Goal: Information Seeking & Learning: Learn about a topic

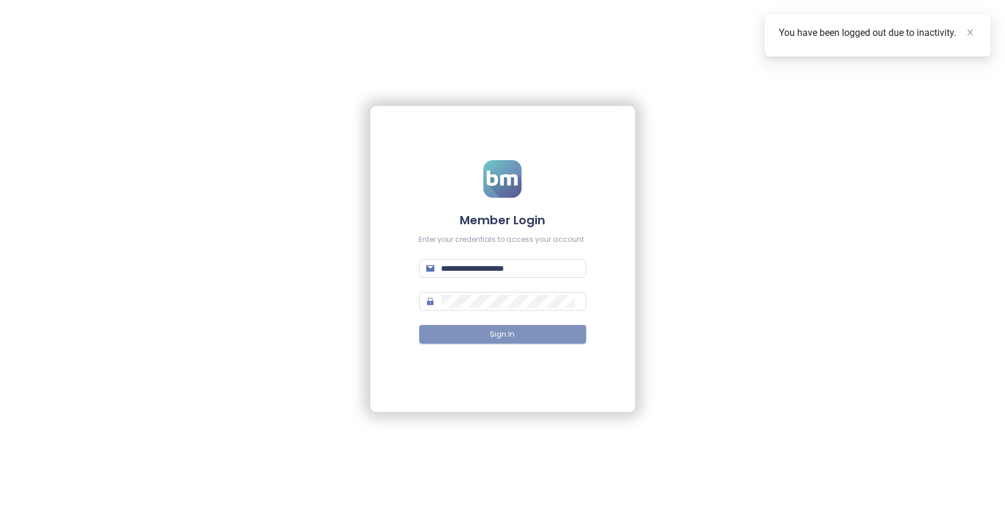
click at [518, 334] on button "Sign In" at bounding box center [502, 334] width 167 height 19
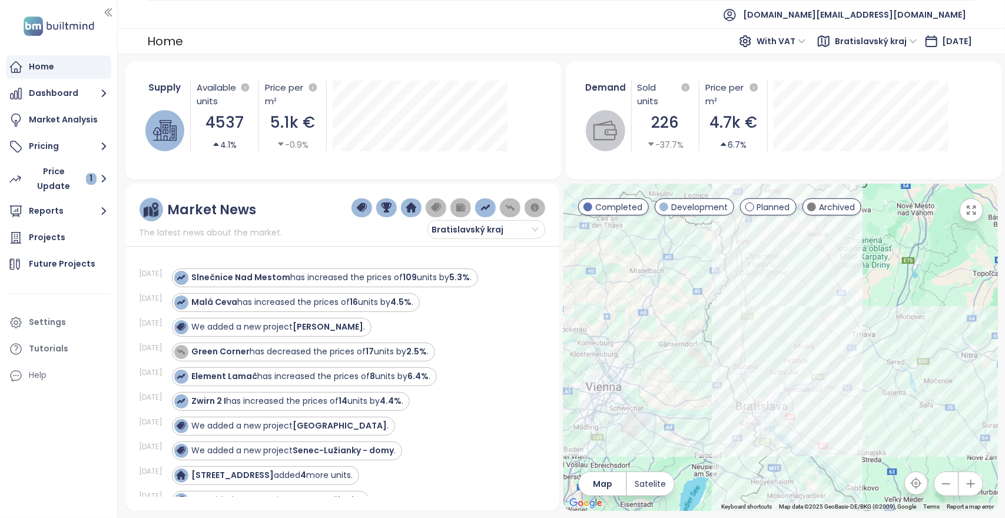
click at [880, 37] on span "Bratislavský kraj" at bounding box center [876, 41] width 82 height 18
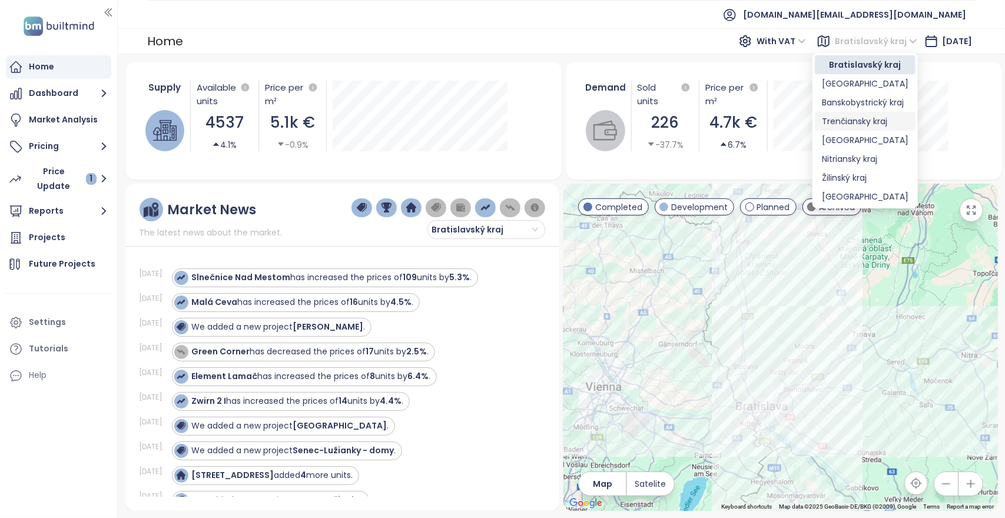
click at [860, 120] on div "Trenčiansky kraj" at bounding box center [865, 121] width 87 height 13
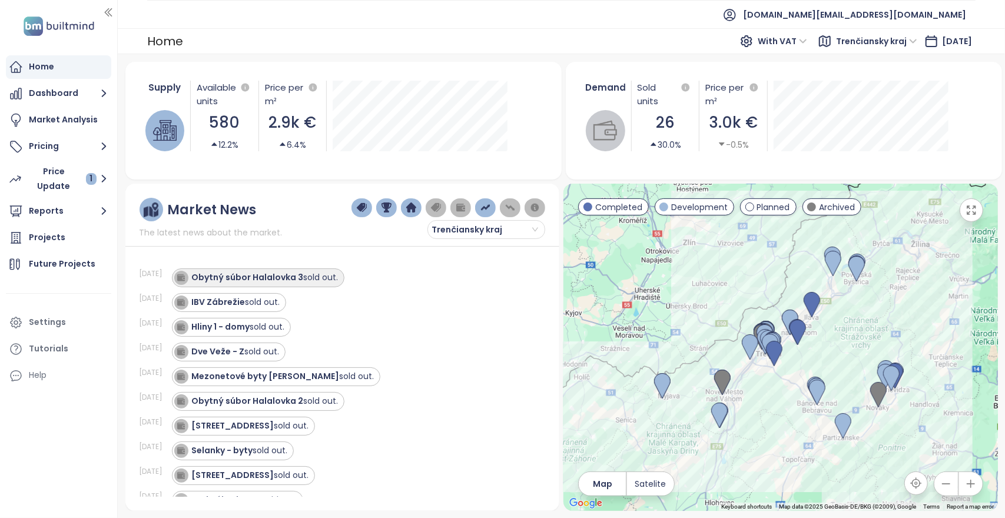
click at [264, 278] on strong "Obytný súbor Halalovka 3" at bounding box center [248, 278] width 112 height 12
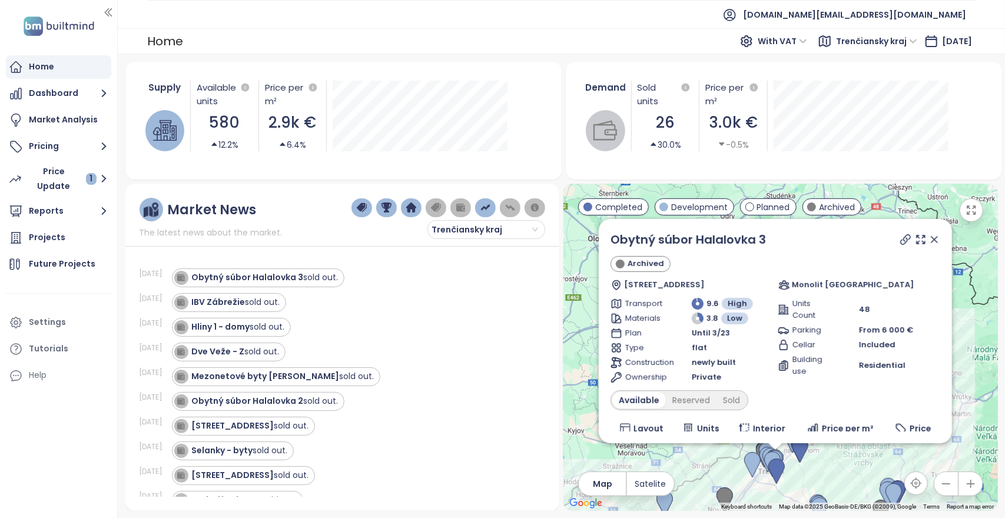
click at [900, 242] on icon at bounding box center [906, 240] width 12 height 12
drag, startPoint x: 769, startPoint y: 241, endPoint x: 603, endPoint y: 244, distance: 166.1
click at [603, 244] on div "Obytný súbor Halalovka 3 Archived Halalovka 78c, Sídlisko Juh, 911 08 [GEOGRAPH…" at bounding box center [775, 331] width 353 height 224
copy link "Obytný súbor Halalovka 3"
click at [706, 15] on ul "[DOMAIN_NAME][EMAIL_ADDRESS][DOMAIN_NAME]" at bounding box center [561, 14] width 829 height 29
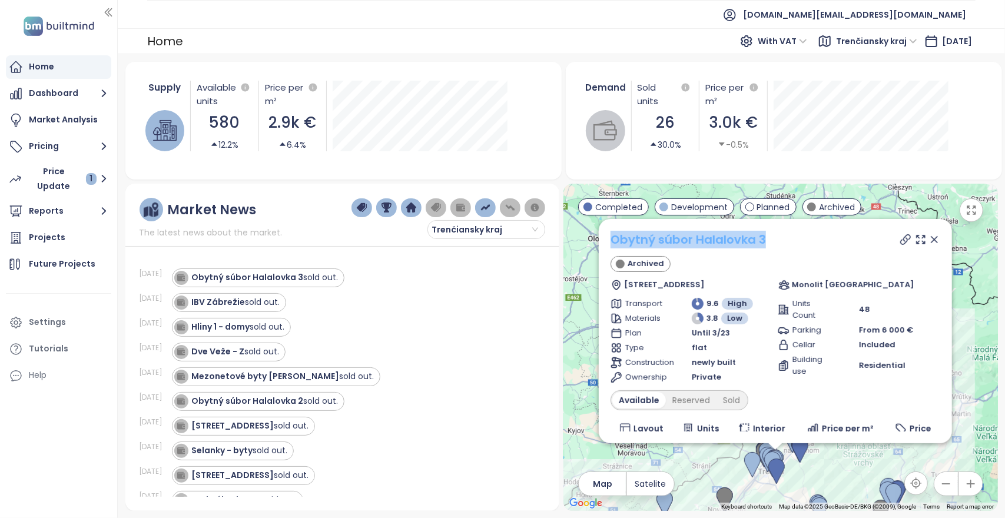
drag, startPoint x: 782, startPoint y: 238, endPoint x: 610, endPoint y: 246, distance: 172.2
click at [611, 246] on div "Obytný súbor Halalovka 3" at bounding box center [776, 240] width 330 height 18
copy link "Obytný súbor Halalovka 3"
click at [242, 301] on strong "IBV Zábrežie" at bounding box center [219, 302] width 54 height 12
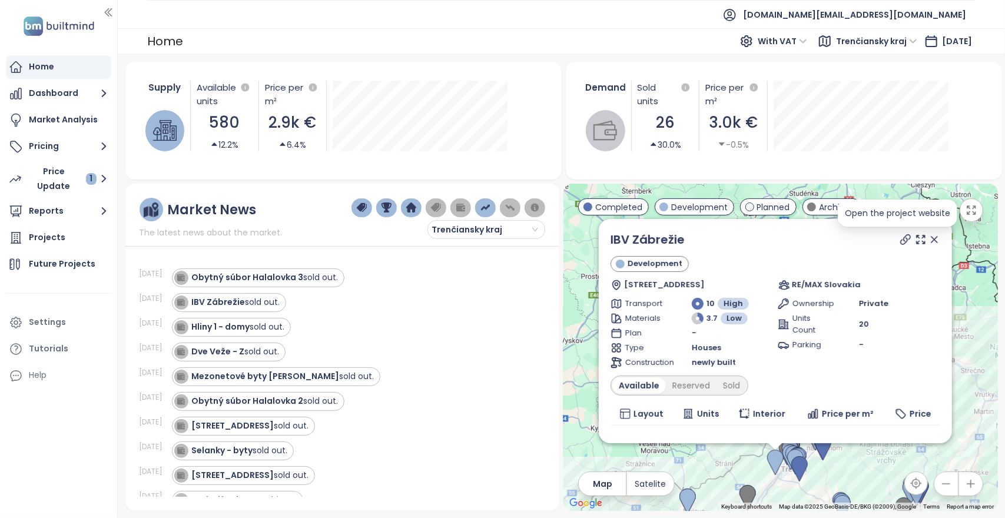
click at [901, 242] on icon at bounding box center [905, 239] width 9 height 9
click at [254, 300] on div "IBV Zábrežie sold out." at bounding box center [236, 302] width 88 height 12
drag, startPoint x: 710, startPoint y: 246, endPoint x: 604, endPoint y: 242, distance: 106.1
click at [604, 242] on div "IBV Zábrežie Development Chocholná 372, 913 04 [GEOGRAPHIC_DATA] - [GEOGRAPHIC_…" at bounding box center [775, 331] width 353 height 224
copy link "IBV Zábrežie"
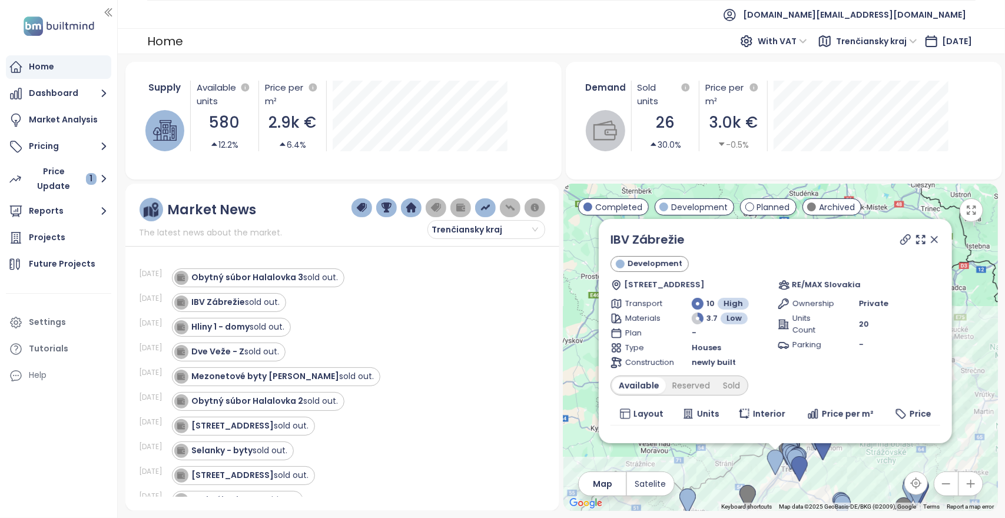
drag, startPoint x: 438, startPoint y: 428, endPoint x: 495, endPoint y: 386, distance: 70.5
click at [438, 428] on div "[STREET_ADDRESS] sold out." at bounding box center [351, 426] width 359 height 19
drag, startPoint x: 706, startPoint y: 242, endPoint x: 584, endPoint y: 241, distance: 122.5
click at [584, 241] on div "IBV Zábrežie Development Chocholná 372, 913 04 [GEOGRAPHIC_DATA] - [GEOGRAPHIC_…" at bounding box center [781, 348] width 434 height 328
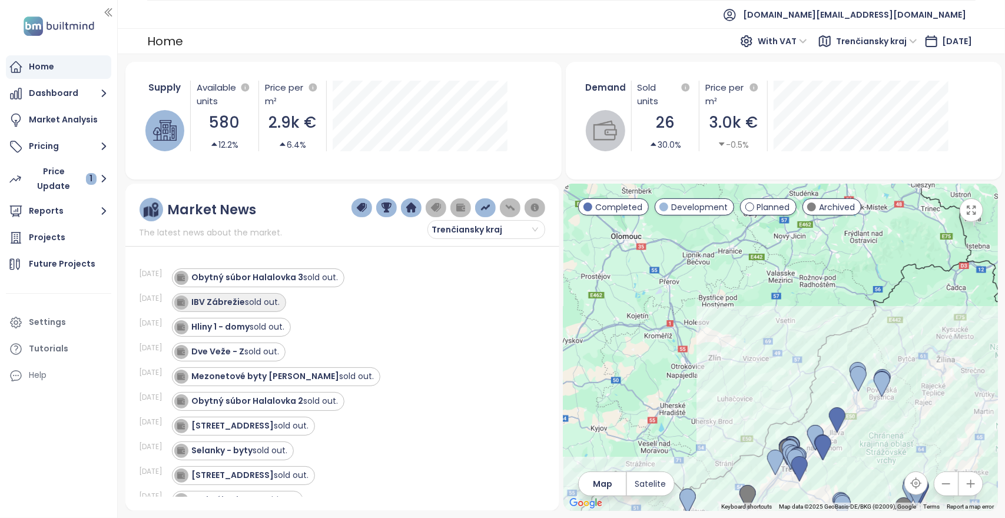
click at [230, 305] on strong "IBV Zábrežie" at bounding box center [219, 302] width 54 height 12
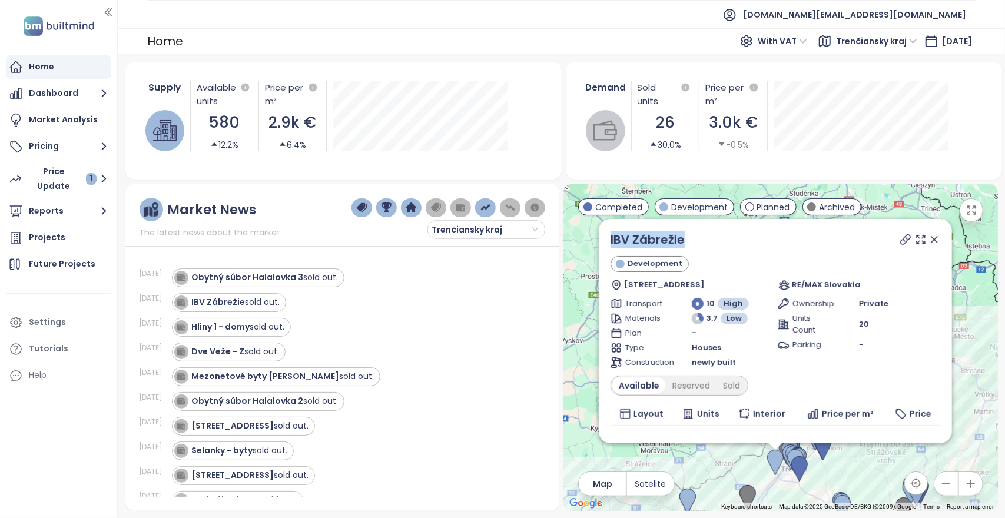
drag, startPoint x: 692, startPoint y: 236, endPoint x: 606, endPoint y: 235, distance: 86.0
click at [606, 235] on div "IBV Zábrežie Development Chocholná 372, 913 04 [GEOGRAPHIC_DATA] - [GEOGRAPHIC_…" at bounding box center [775, 331] width 353 height 224
copy link "IBV Zábrežie"
click at [608, 24] on ul "[DOMAIN_NAME][EMAIL_ADDRESS][DOMAIN_NAME]" at bounding box center [561, 14] width 829 height 29
click at [229, 329] on strong "Hliny 1 - domy" at bounding box center [221, 327] width 58 height 12
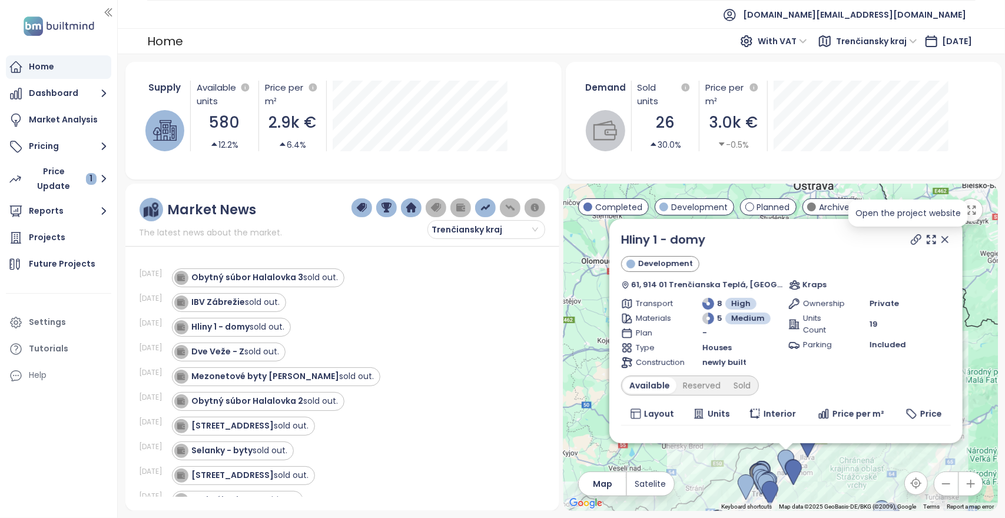
click at [911, 240] on icon at bounding box center [917, 240] width 12 height 12
drag, startPoint x: 696, startPoint y: 243, endPoint x: 617, endPoint y: 240, distance: 79.0
click at [617, 240] on div "Hliny 1 - domy Development 61, 914 01 Trenčianska [GEOGRAPHIC_DATA], [GEOGRAPHI…" at bounding box center [786, 331] width 353 height 224
copy link "Hliny 1 - domy"
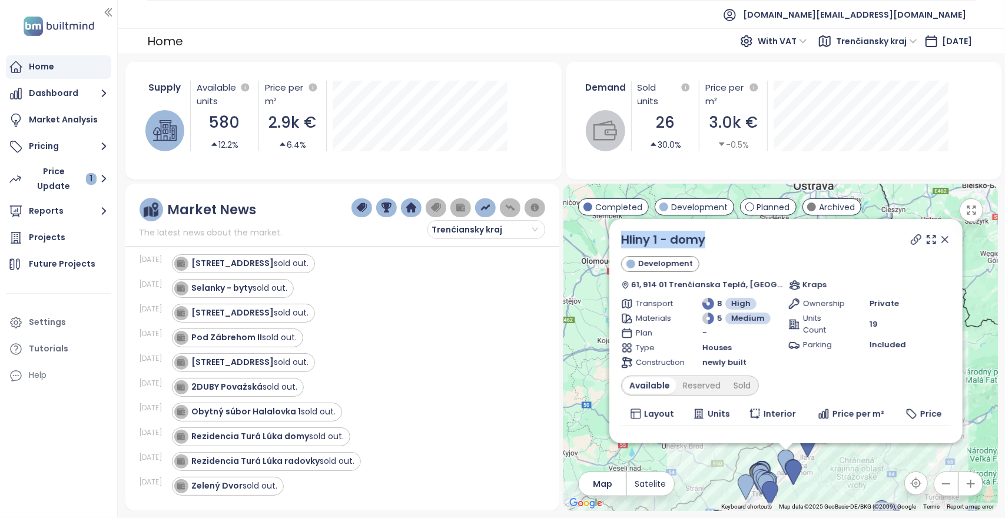
scroll to position [177, 0]
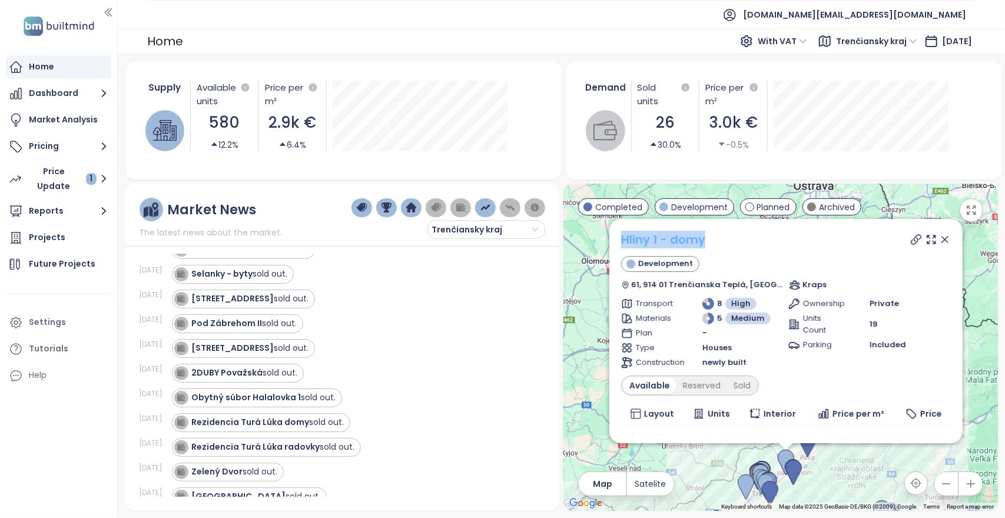
drag, startPoint x: 715, startPoint y: 241, endPoint x: 623, endPoint y: 236, distance: 92.0
click at [623, 236] on div "Hliny 1 - domy" at bounding box center [786, 240] width 330 height 18
copy link "Hliny 1 - domy"
click at [522, 7] on ul "[DOMAIN_NAME][EMAIL_ADDRESS][DOMAIN_NAME]" at bounding box center [561, 14] width 829 height 29
click at [432, 315] on div "Pod Zábrehom II sold out." at bounding box center [351, 324] width 359 height 19
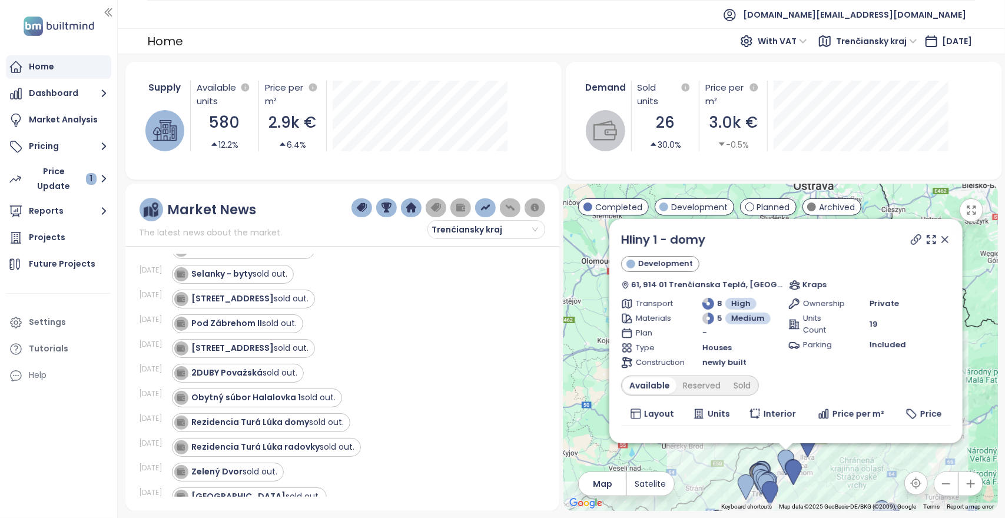
scroll to position [0, 0]
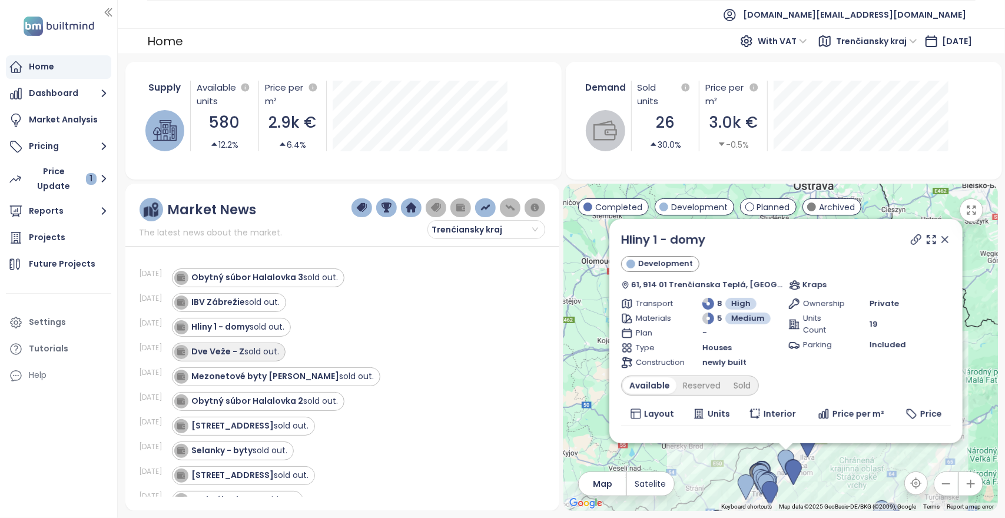
click at [237, 352] on strong "Dve Veže - Z" at bounding box center [218, 352] width 53 height 12
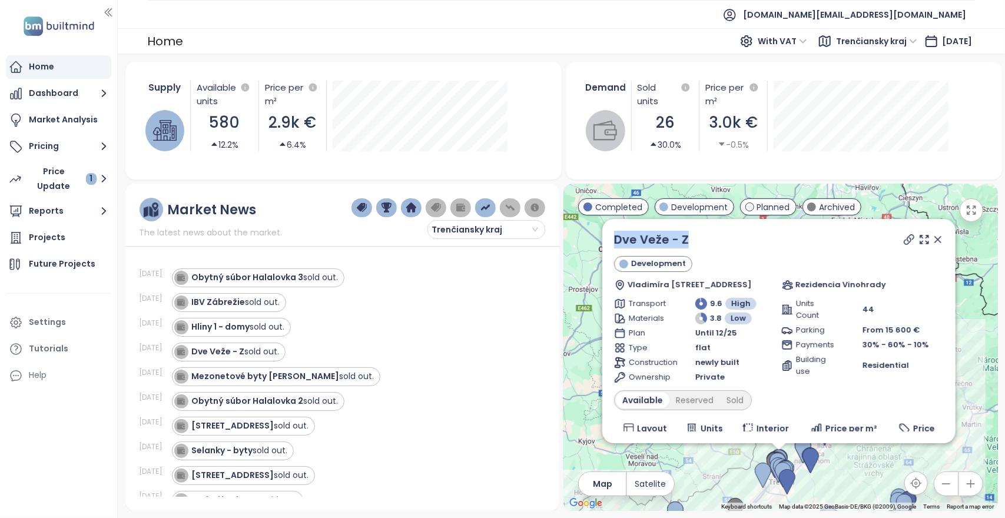
drag, startPoint x: 686, startPoint y: 242, endPoint x: 606, endPoint y: 242, distance: 79.5
click at [606, 242] on div "Dve Veže - Z Development [PERSON_NAME] 2537/2A, 911 05 [GEOGRAPHIC_DATA], [GEOG…" at bounding box center [779, 331] width 353 height 224
copy link "Dve Veže - Z"
click at [904, 242] on icon at bounding box center [910, 240] width 12 height 12
click at [476, 403] on div "Obytný súbor Halalovka 2 sold out." at bounding box center [351, 401] width 359 height 19
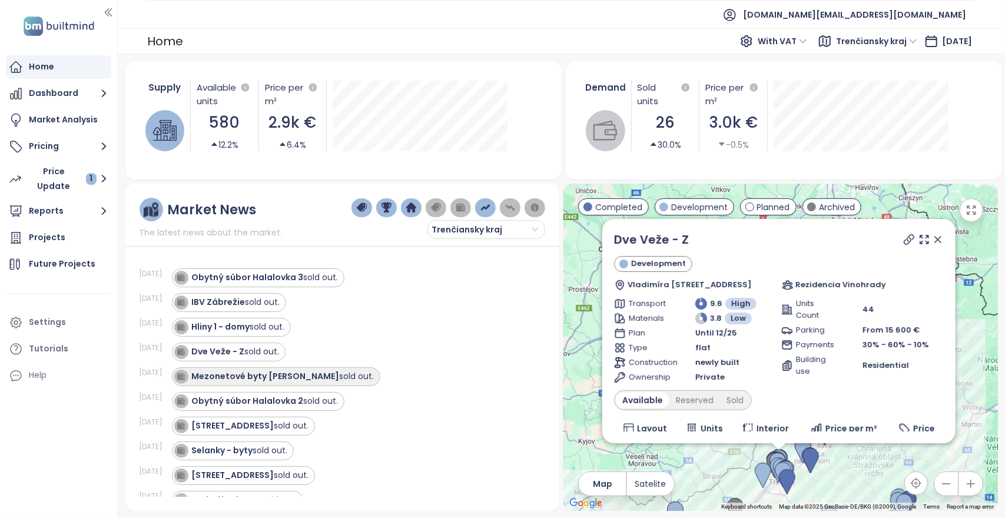
click at [244, 374] on strong "Mezonetové byty [PERSON_NAME]" at bounding box center [266, 377] width 148 height 12
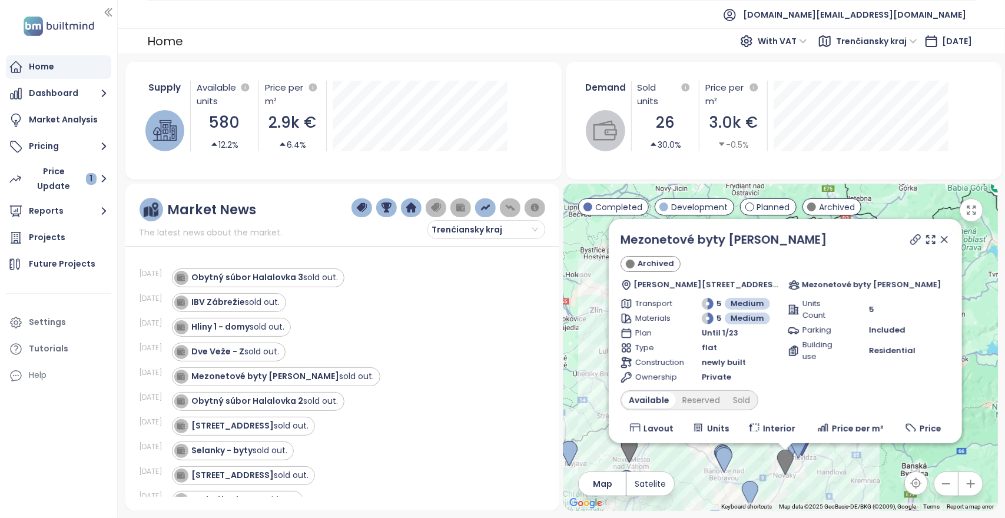
click at [908, 237] on div at bounding box center [929, 240] width 42 height 18
click at [910, 239] on icon at bounding box center [916, 240] width 12 height 12
drag, startPoint x: 790, startPoint y: 243, endPoint x: 614, endPoint y: 236, distance: 176.8
click at [614, 236] on div "Mezonetové byty Nováky Archived Bernolákova 377/6, 972 71 Nováky, [GEOGRAPHIC_D…" at bounding box center [785, 331] width 353 height 224
copy link "Mezonetové byty [PERSON_NAME]"
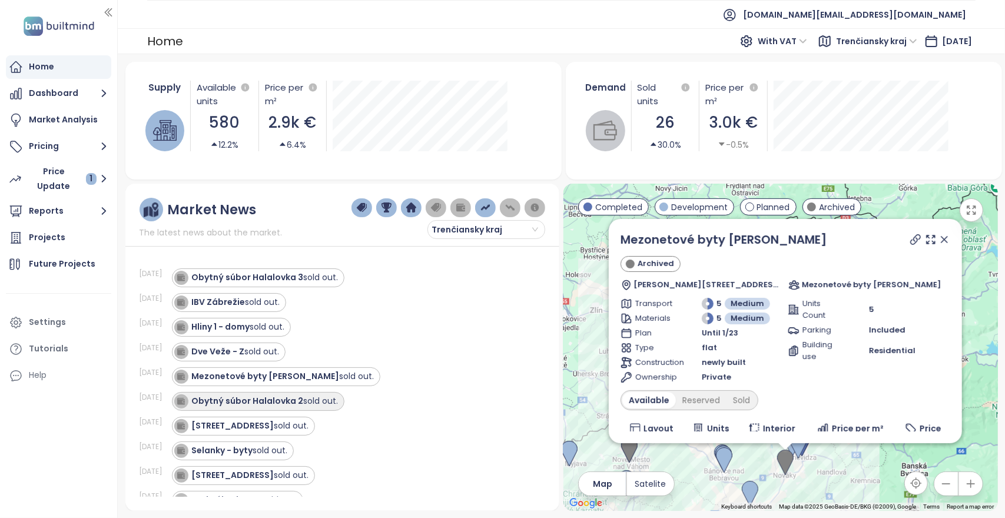
click at [262, 401] on strong "Obytný súbor Halalovka 2" at bounding box center [248, 401] width 112 height 12
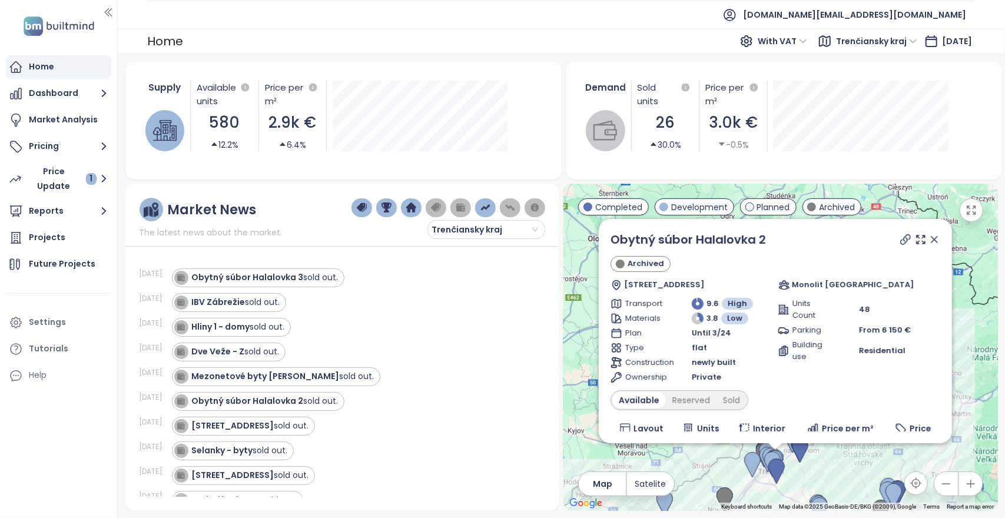
click at [901, 242] on icon at bounding box center [905, 239] width 9 height 9
drag, startPoint x: 773, startPoint y: 238, endPoint x: 611, endPoint y: 239, distance: 162.0
click at [611, 239] on div "Obytný súbor Halalovka 2" at bounding box center [776, 240] width 330 height 18
copy link "Obytný súbor Halalovka 2"
click at [437, 349] on div "Dve Veže - Z sold out." at bounding box center [351, 352] width 359 height 19
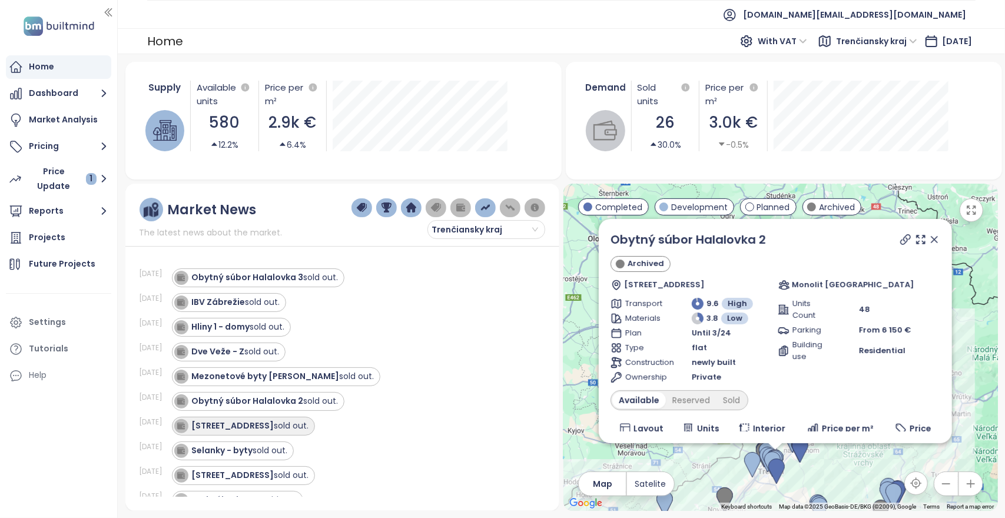
click at [239, 420] on strong "[STREET_ADDRESS]" at bounding box center [233, 426] width 82 height 12
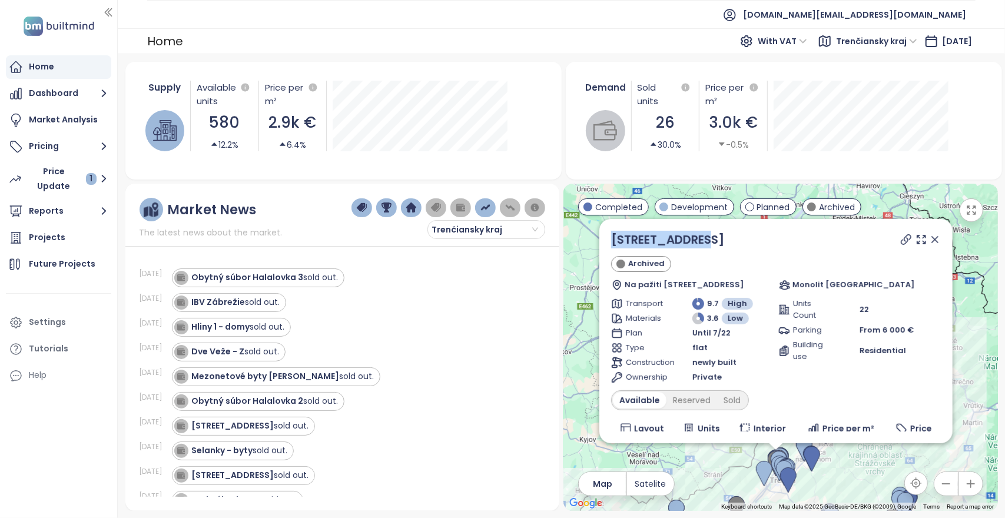
drag, startPoint x: 715, startPoint y: 238, endPoint x: 601, endPoint y: 237, distance: 114.3
click at [601, 237] on div "Hanzlíkovská 8 Archived [STREET_ADDRESS] Monolit [GEOGRAPHIC_DATA] Transport 9.…" at bounding box center [776, 331] width 353 height 224
copy link "[STREET_ADDRESS]"
click at [902, 240] on icon at bounding box center [906, 239] width 9 height 9
click at [450, 442] on div "Selanky - byty sold out." at bounding box center [351, 451] width 359 height 19
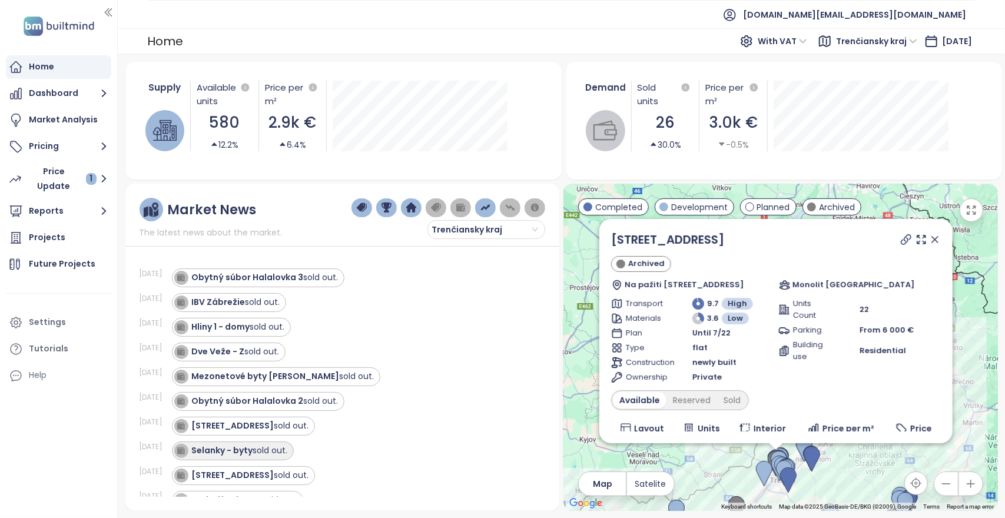
click at [223, 448] on strong "Selanky - byty" at bounding box center [222, 451] width 61 height 12
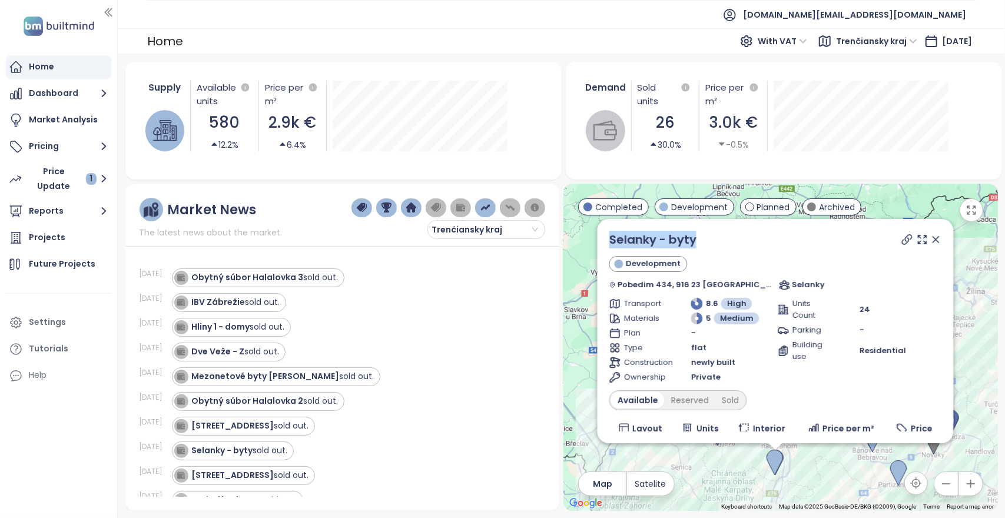
drag, startPoint x: 697, startPoint y: 239, endPoint x: 609, endPoint y: 239, distance: 88.4
click at [609, 239] on div "Selanky - byty Development Pobedim 434, 916 23 Pobedim, [GEOGRAPHIC_DATA] Selan…" at bounding box center [775, 331] width 356 height 224
click at [902, 239] on icon at bounding box center [906, 239] width 9 height 9
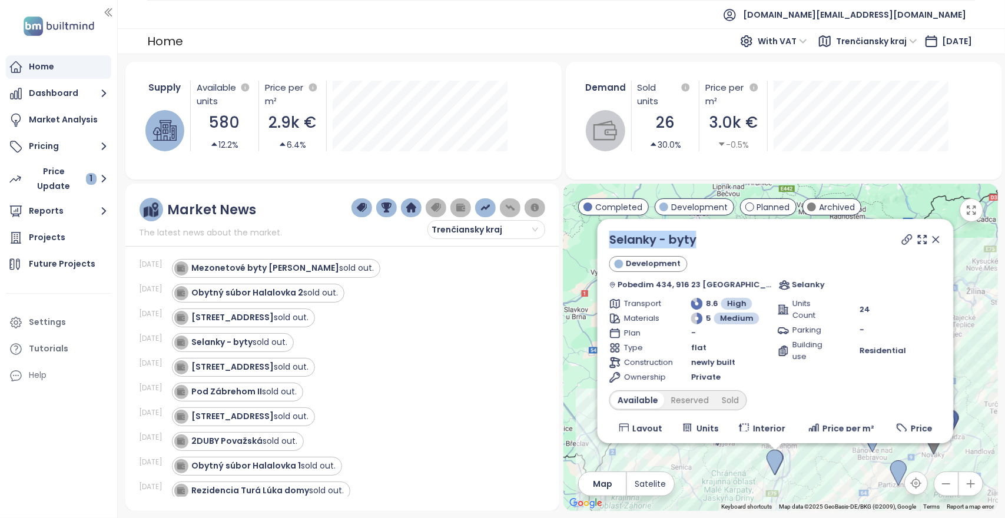
scroll to position [118, 0]
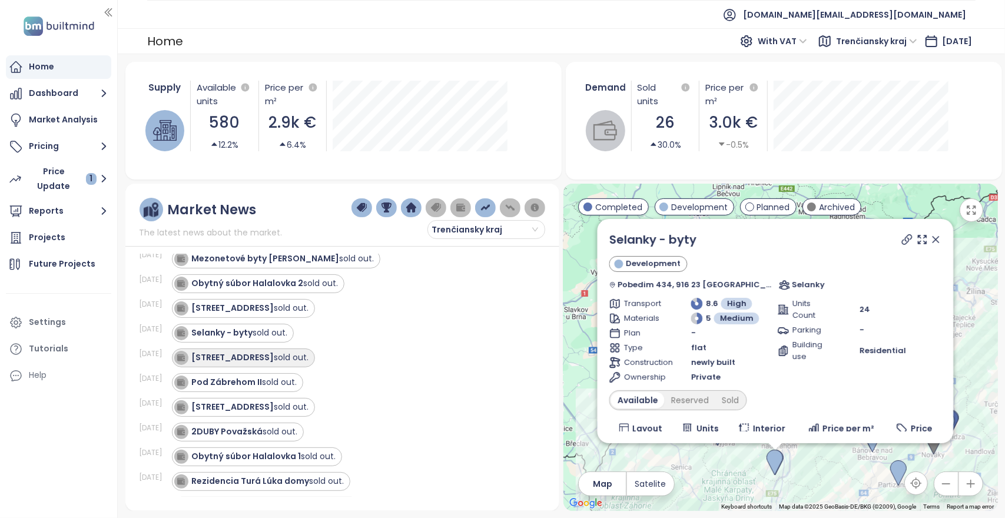
click at [240, 356] on strong "[STREET_ADDRESS]" at bounding box center [233, 358] width 82 height 12
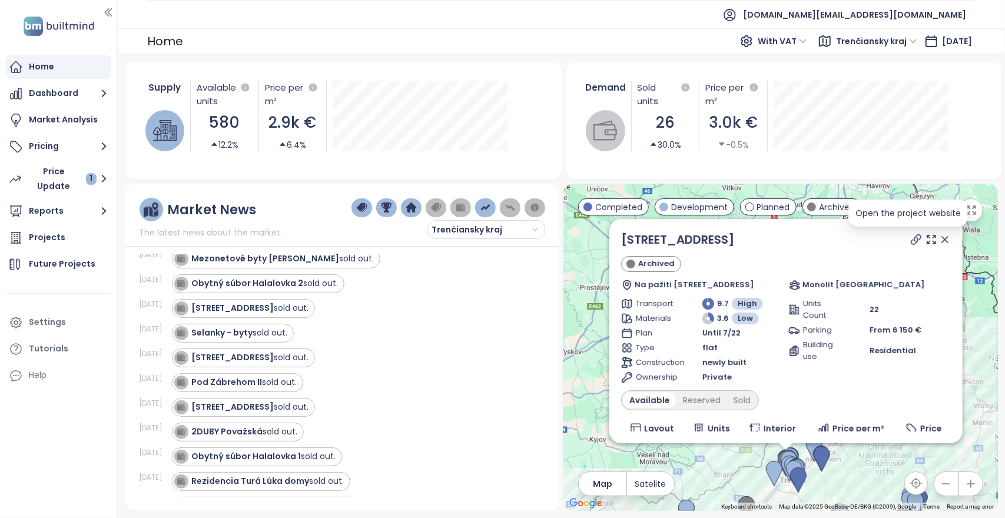
click at [912, 239] on icon at bounding box center [916, 239] width 9 height 9
drag, startPoint x: 688, startPoint y: 234, endPoint x: 620, endPoint y: 231, distance: 68.4
click at [620, 231] on div "Hanzlíkovská 7 Archived Na pažiti 13, 911 01 [GEOGRAPHIC_DATA], [GEOGRAPHIC_DAT…" at bounding box center [786, 331] width 353 height 224
click at [243, 378] on strong "Pod Zábrehom II" at bounding box center [227, 382] width 71 height 12
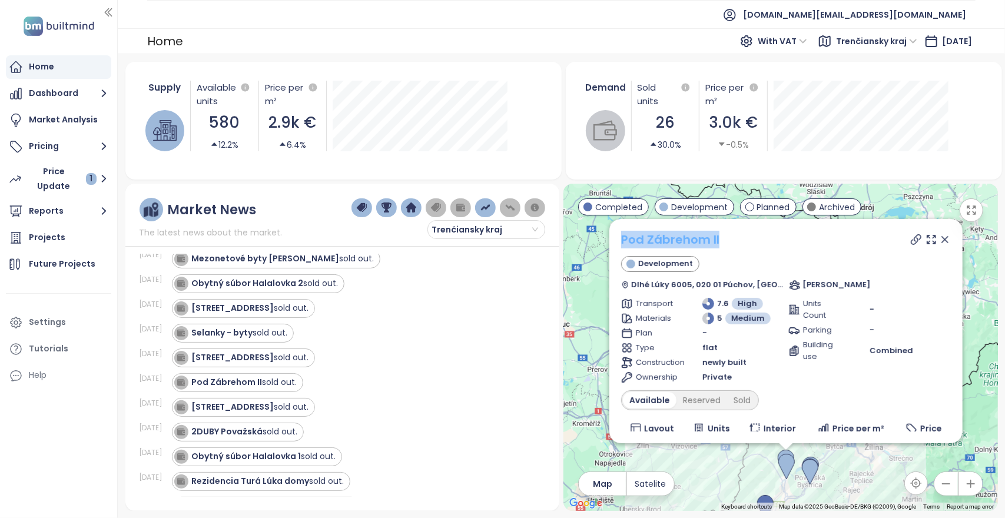
drag, startPoint x: 724, startPoint y: 242, endPoint x: 623, endPoint y: 244, distance: 101.3
click at [623, 244] on div "Pod Zábrehom II" at bounding box center [786, 240] width 330 height 18
click at [879, 244] on div "Pod Zábrehom II" at bounding box center [786, 240] width 330 height 18
click at [911, 242] on icon at bounding box center [917, 240] width 12 height 12
drag, startPoint x: 745, startPoint y: 239, endPoint x: 619, endPoint y: 242, distance: 126.1
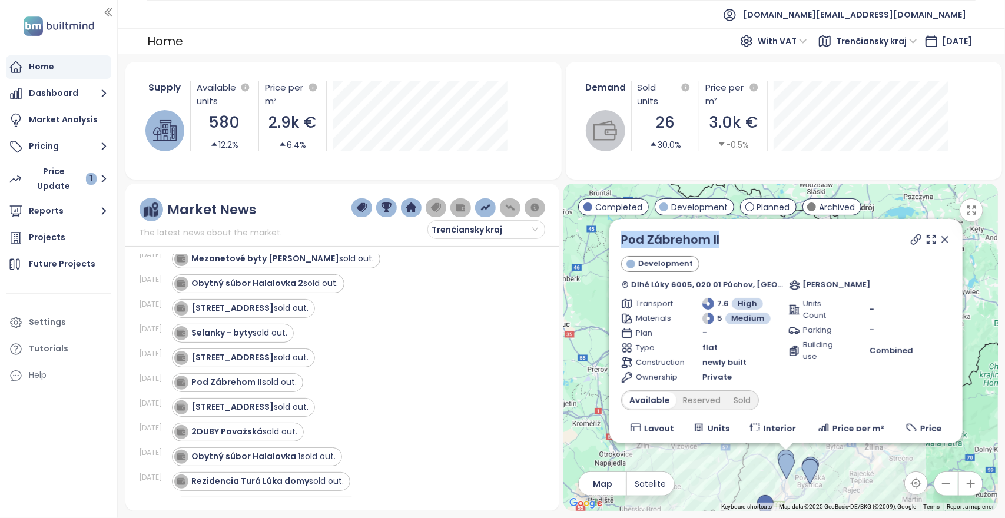
click at [619, 242] on div "Pod Zábrehom II Development Dlhé Lúky 6005, 020 01 Púchov, [GEOGRAPHIC_DATA] Re…" at bounding box center [786, 331] width 353 height 224
click at [432, 332] on div "Selanky - byty sold out." at bounding box center [351, 333] width 359 height 19
click at [246, 401] on strong "[STREET_ADDRESS]" at bounding box center [233, 407] width 82 height 12
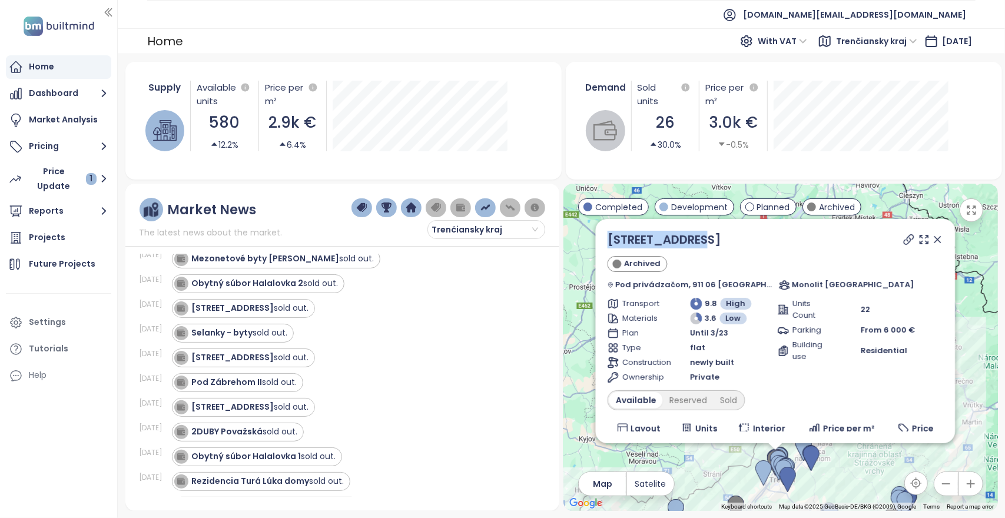
drag, startPoint x: 719, startPoint y: 238, endPoint x: 606, endPoint y: 239, distance: 112.5
click at [606, 239] on div "Hanzlíkovská 2 Archived Pod privádzačom, 911 06 [GEOGRAPHIC_DATA], [GEOGRAPHIC_…" at bounding box center [776, 331] width 360 height 224
click at [903, 241] on icon at bounding box center [909, 240] width 12 height 12
click at [573, 4] on ul "[DOMAIN_NAME][EMAIL_ADDRESS][DOMAIN_NAME]" at bounding box center [561, 14] width 829 height 29
click at [254, 430] on strong "2DUBY Považská" at bounding box center [227, 432] width 71 height 12
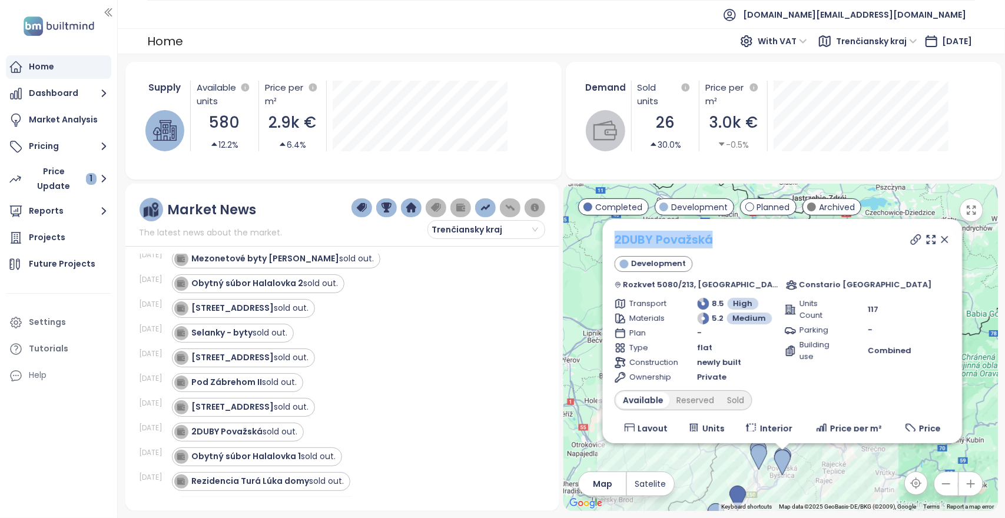
drag, startPoint x: 727, startPoint y: 239, endPoint x: 614, endPoint y: 243, distance: 113.2
click at [614, 243] on div "2DUBY Považská" at bounding box center [782, 240] width 336 height 18
click at [910, 242] on icon at bounding box center [916, 240] width 12 height 12
click at [560, 21] on ul "[DOMAIN_NAME][EMAIL_ADDRESS][DOMAIN_NAME]" at bounding box center [561, 14] width 829 height 29
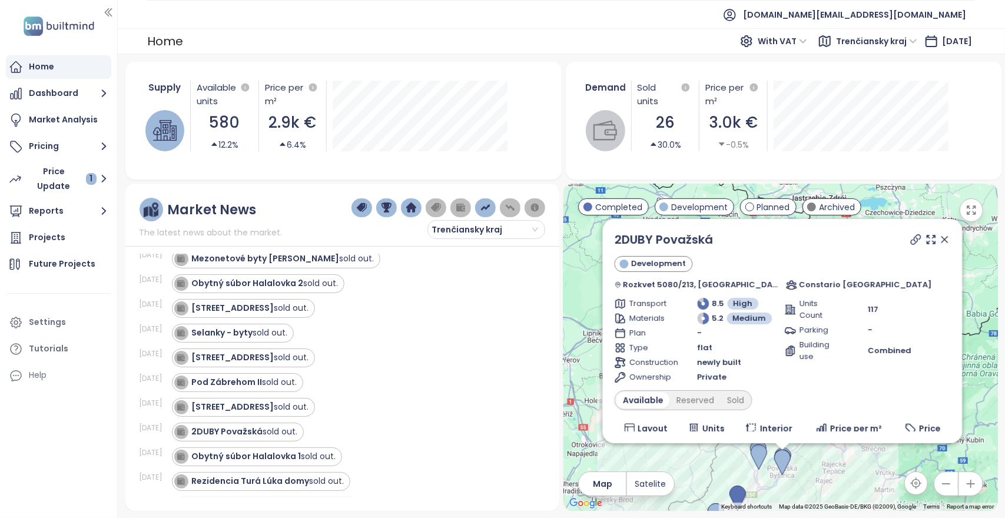
click at [609, 18] on ul "[DOMAIN_NAME][EMAIL_ADDRESS][DOMAIN_NAME]" at bounding box center [561, 14] width 829 height 29
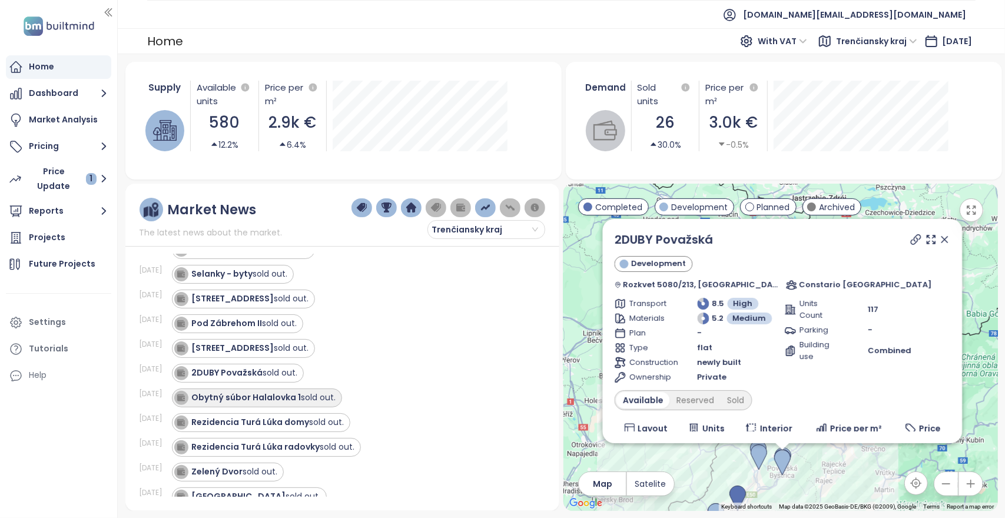
click at [276, 392] on strong "Obytný súbor Halalovka 1" at bounding box center [247, 398] width 110 height 12
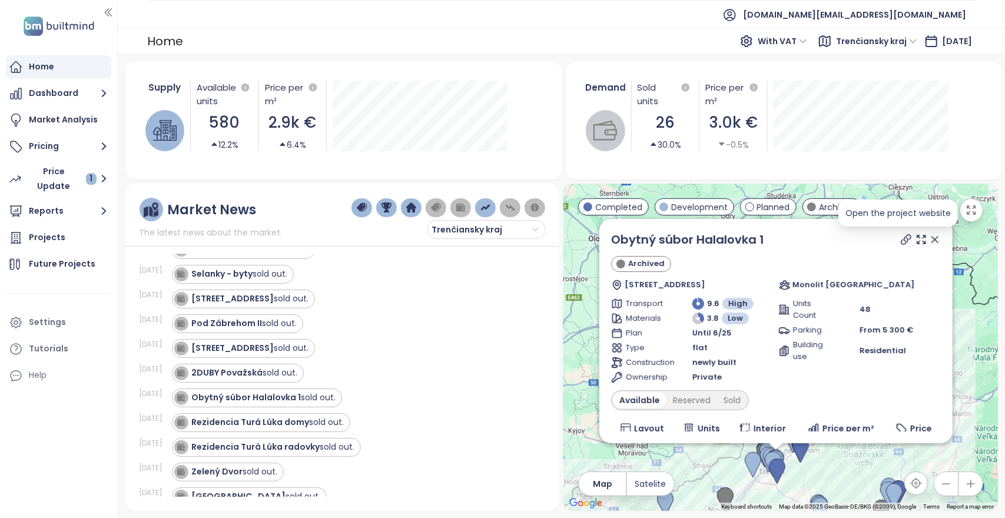
click at [901, 240] on icon at bounding box center [907, 240] width 12 height 12
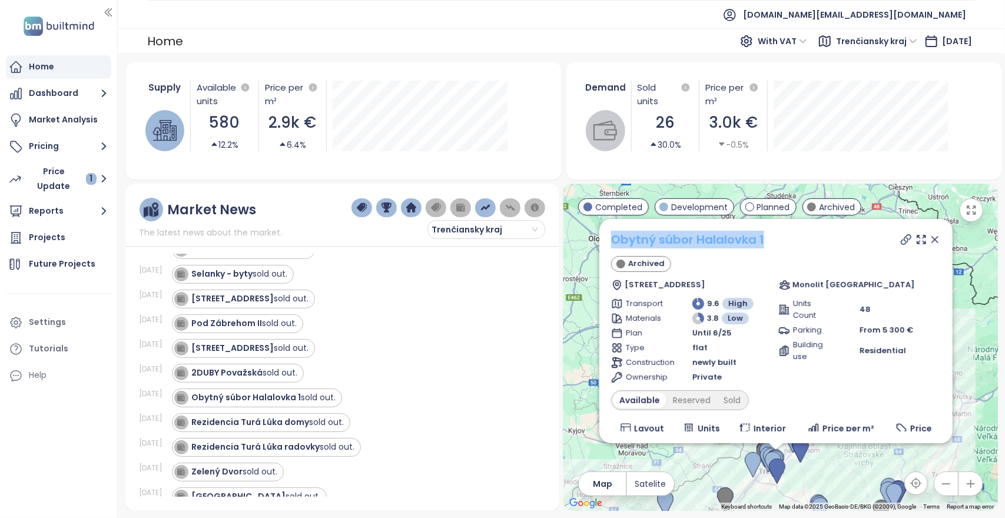
drag, startPoint x: 772, startPoint y: 239, endPoint x: 611, endPoint y: 236, distance: 160.8
click at [611, 236] on div "Obytný súbor Halalovka 1" at bounding box center [776, 240] width 330 height 18
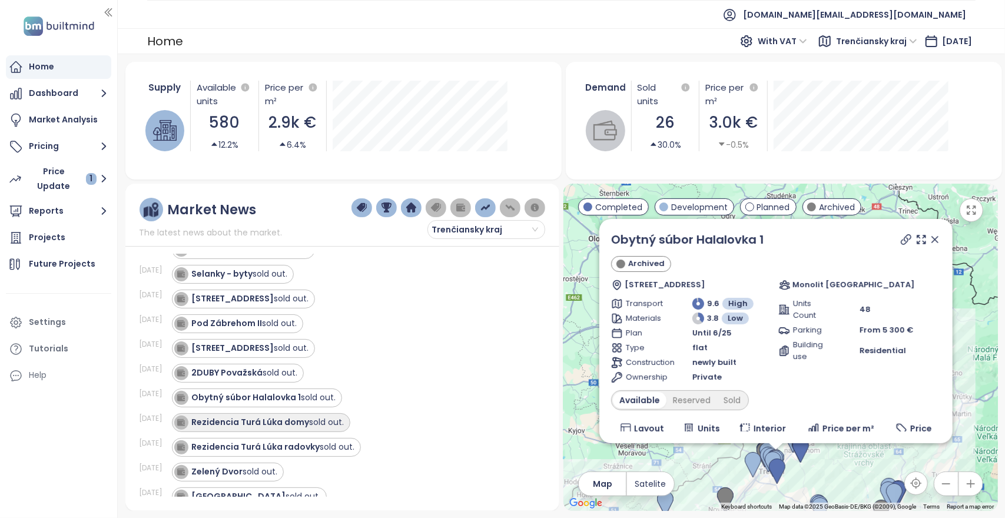
click at [319, 416] on div "Rezidencia Turá Lúka domy sold out." at bounding box center [268, 422] width 153 height 12
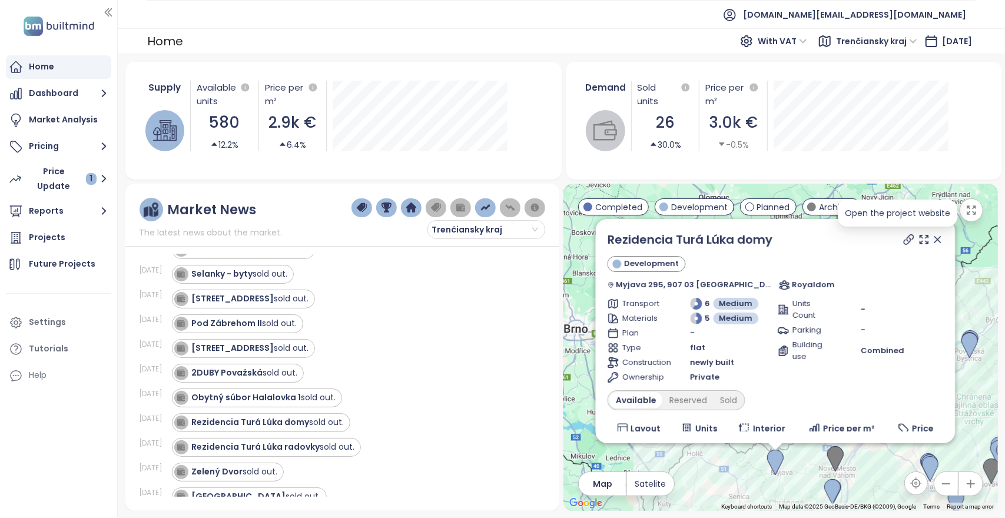
click at [904, 240] on icon at bounding box center [908, 239] width 9 height 9
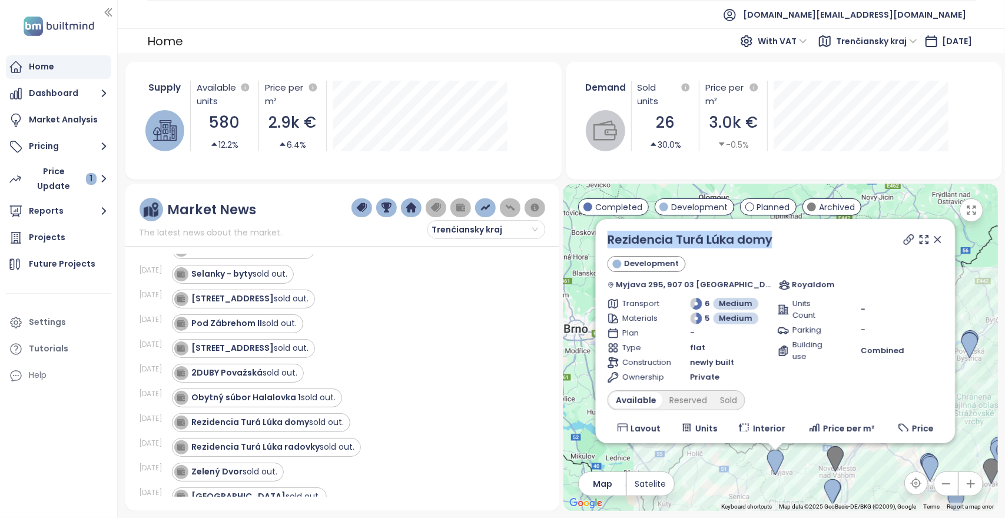
drag, startPoint x: 786, startPoint y: 240, endPoint x: 608, endPoint y: 240, distance: 177.9
click at [608, 240] on div "Rezidencia Turá Lúka domy Development Myjava 295, 907 03 [GEOGRAPHIC_DATA], [GE…" at bounding box center [776, 331] width 360 height 224
click at [426, 435] on div "[DATE] Rezidencia Turá Lúka radovky sold out." at bounding box center [336, 447] width 392 height 25
click at [299, 441] on strong "Rezidencia Turá Lúka radovky" at bounding box center [256, 447] width 128 height 12
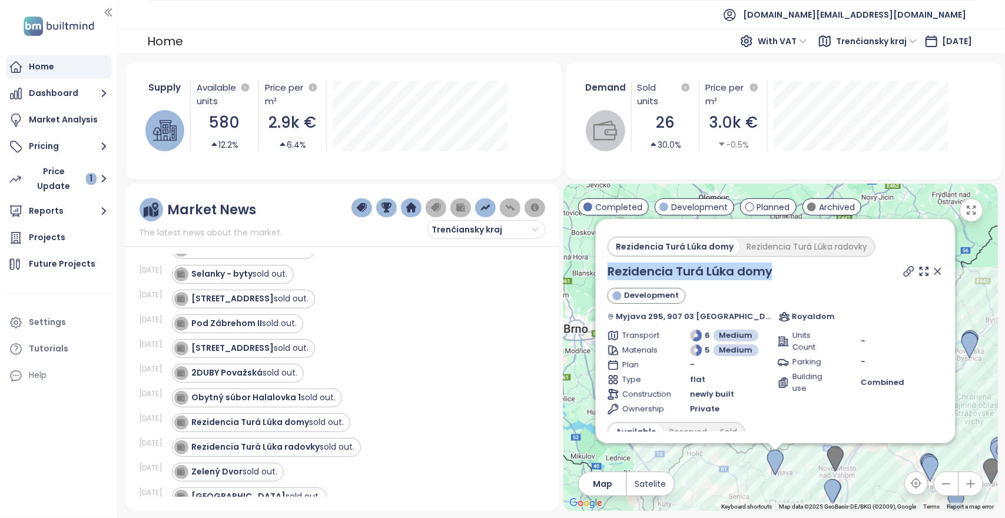
drag, startPoint x: 790, startPoint y: 275, endPoint x: 608, endPoint y: 272, distance: 182.6
click at [608, 272] on div "Rezidencia Turá Lúka domy Rezidencia Turá Lúka radovky Rezidencia Turá Lúka dom…" at bounding box center [776, 331] width 360 height 224
click at [811, 248] on div "Rezidencia Turá Lúka radovky" at bounding box center [807, 247] width 134 height 16
drag, startPoint x: 801, startPoint y: 276, endPoint x: 608, endPoint y: 277, distance: 193.2
click at [608, 277] on div "Rezidencia Turá Lúka domy Rezidencia Turá Lúka radovky Rezidencia Turá Lúka rad…" at bounding box center [776, 331] width 360 height 224
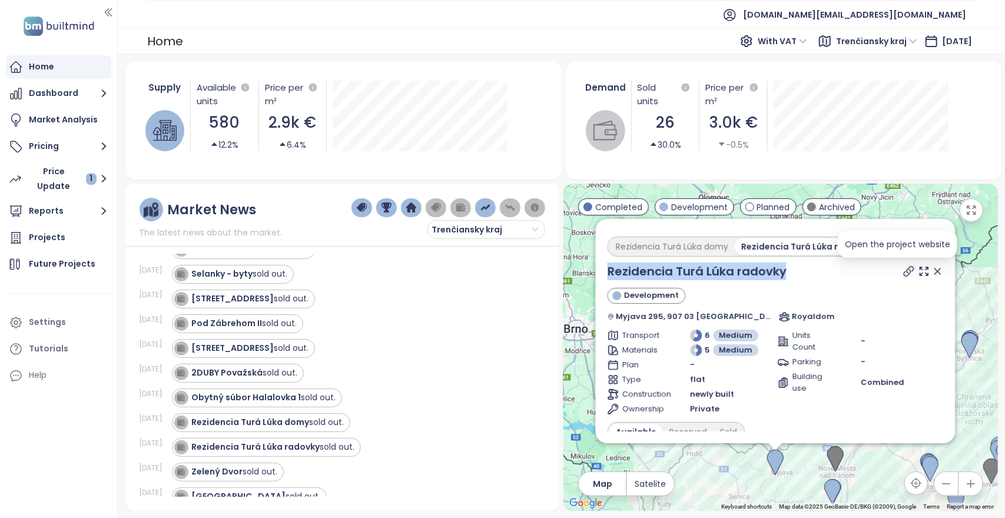
click at [904, 270] on icon at bounding box center [908, 271] width 9 height 9
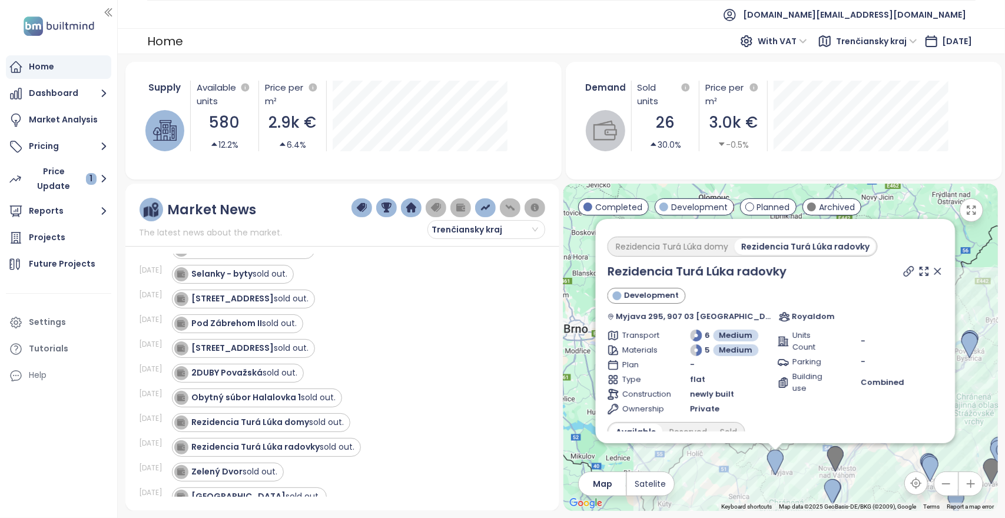
click at [431, 425] on div "Rezidencia Turá Lúka domy sold out." at bounding box center [351, 423] width 359 height 19
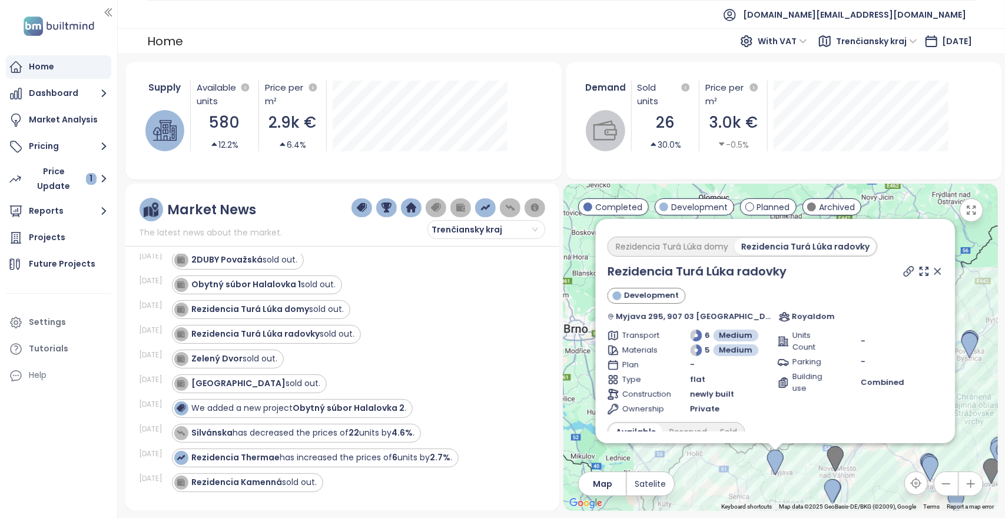
scroll to position [295, 0]
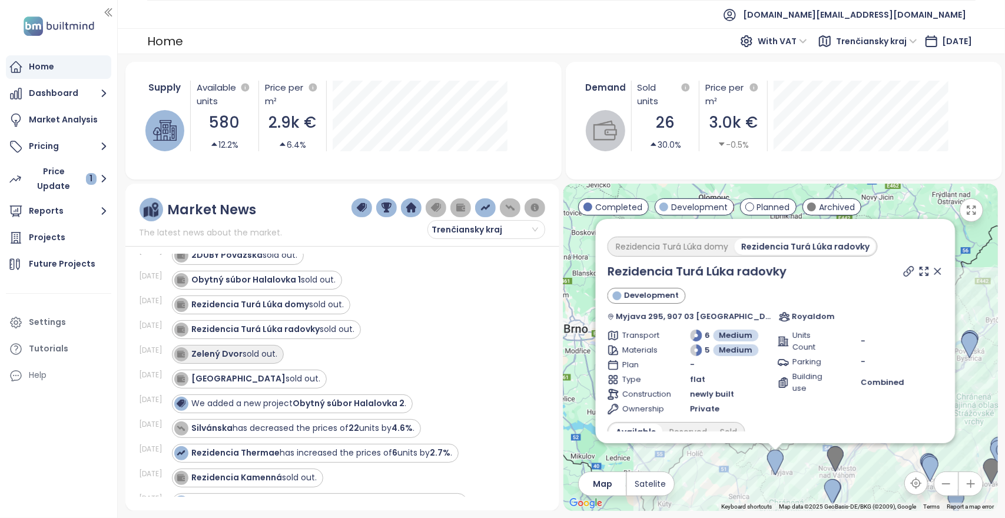
click at [223, 349] on strong "Zelený Dvor" at bounding box center [217, 354] width 51 height 12
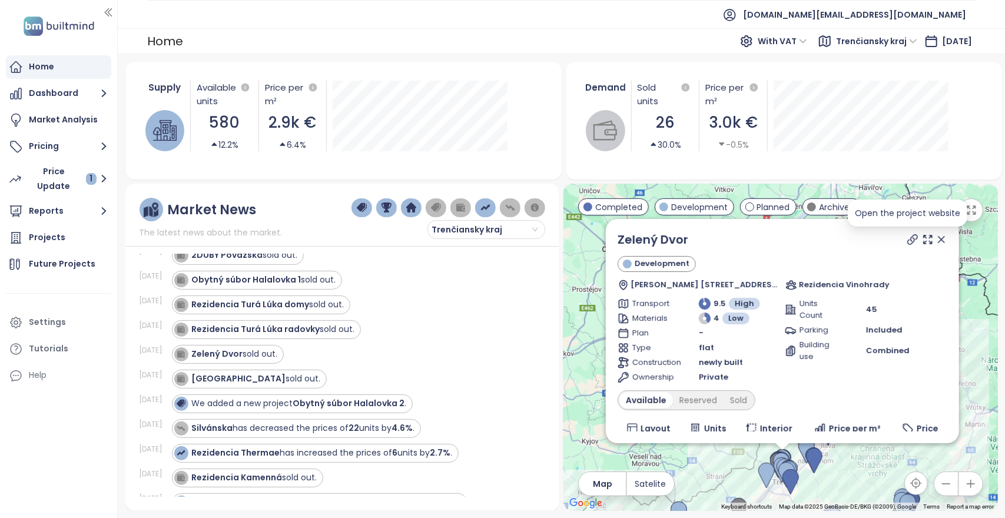
click at [907, 236] on icon at bounding box center [913, 240] width 12 height 12
drag, startPoint x: 700, startPoint y: 240, endPoint x: 606, endPoint y: 246, distance: 93.8
click at [606, 246] on div "[PERSON_NAME] Dvor Development [PERSON_NAME] 2496/1, 911 05 [GEOGRAPHIC_DATA], …" at bounding box center [782, 331] width 353 height 224
click at [477, 419] on div "Silvánska has decreased the prices of 22 units by 4.6% ." at bounding box center [351, 428] width 359 height 19
click at [226, 373] on strong "[GEOGRAPHIC_DATA]" at bounding box center [239, 379] width 94 height 12
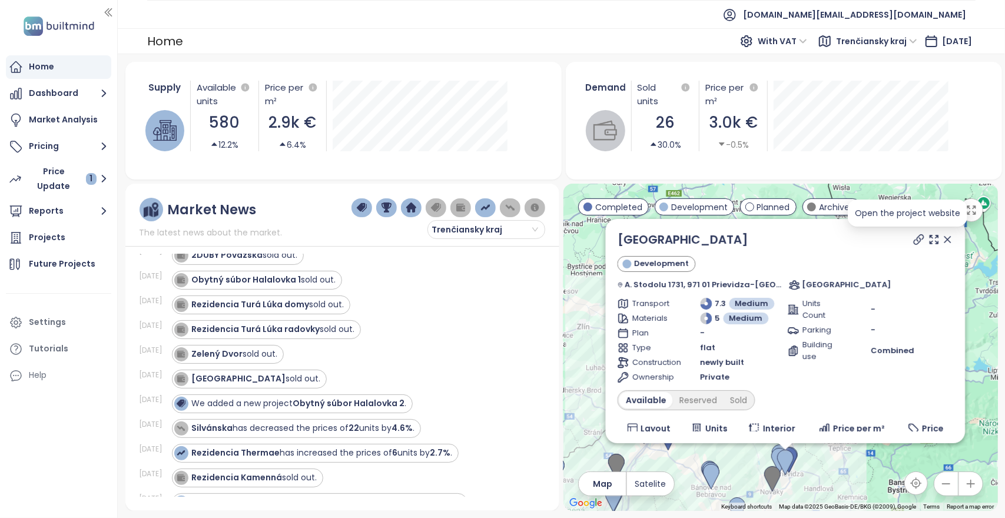
click at [914, 237] on icon at bounding box center [918, 239] width 9 height 9
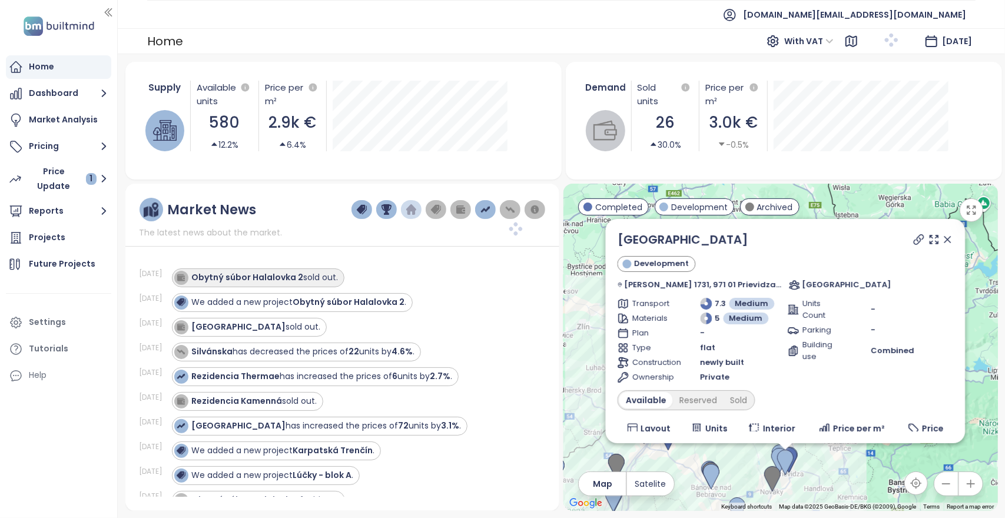
click at [254, 276] on strong "Obytný súbor Halalovka 2" at bounding box center [248, 278] width 112 height 12
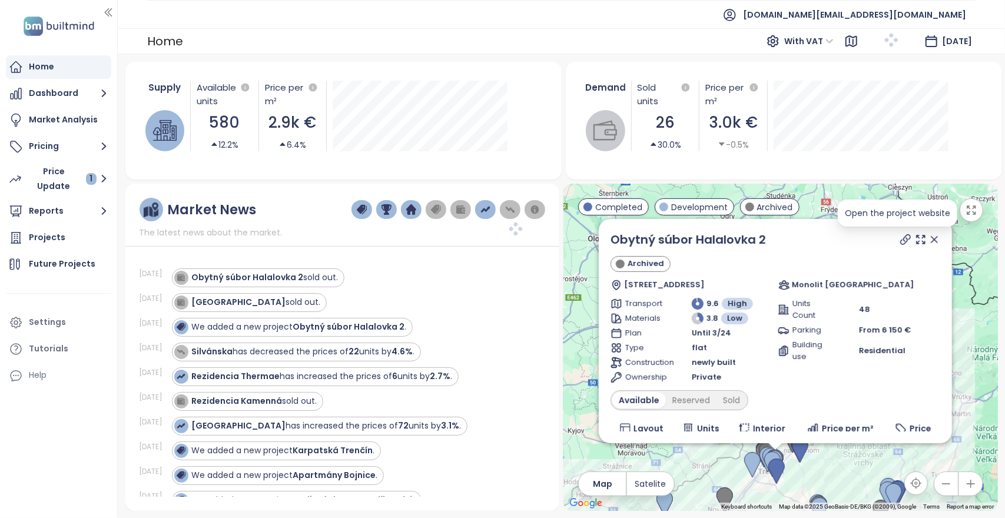
click at [900, 238] on icon at bounding box center [906, 240] width 12 height 12
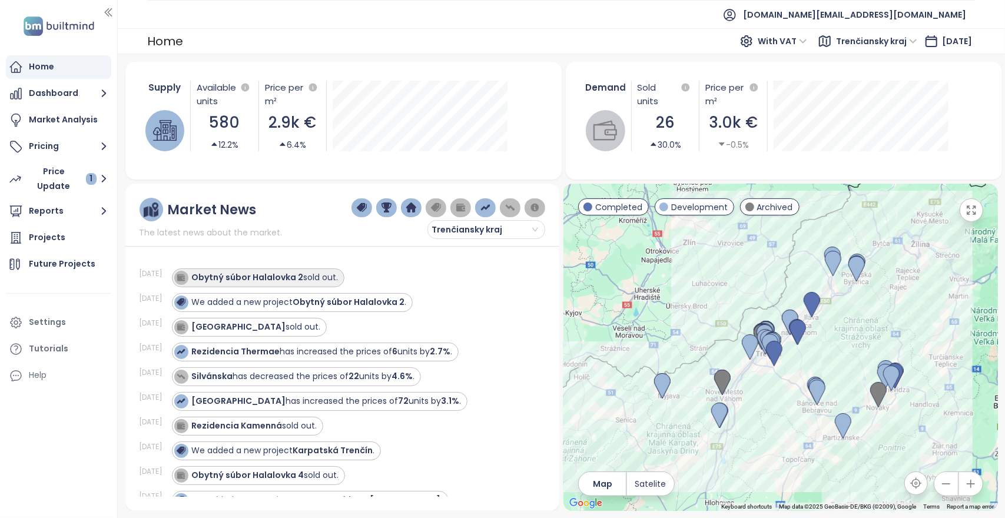
click at [292, 277] on strong "Obytný súbor Halalovka 2" at bounding box center [248, 278] width 112 height 12
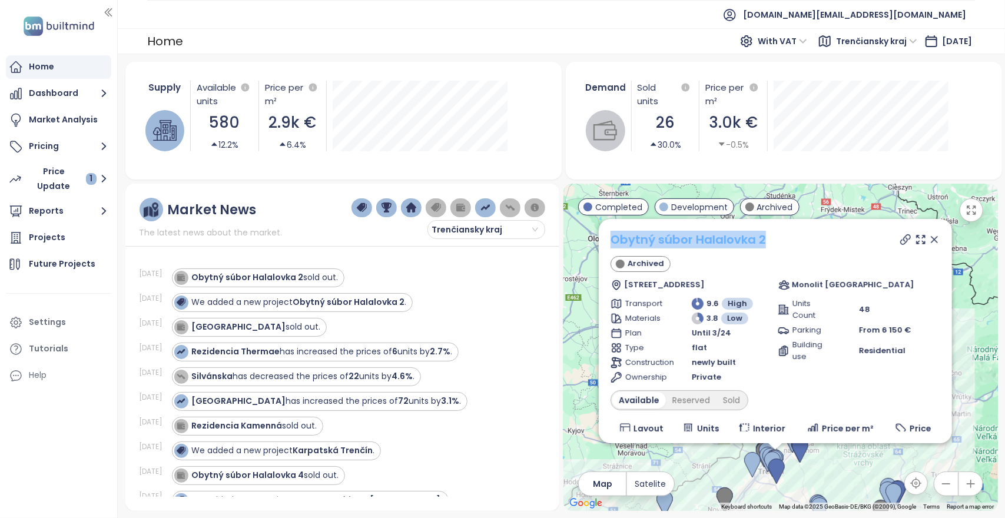
drag, startPoint x: 770, startPoint y: 240, endPoint x: 614, endPoint y: 245, distance: 156.8
click at [614, 245] on div "Obytný súbor Halalovka 2" at bounding box center [776, 240] width 330 height 18
copy link "Obytný súbor Halalovka 2"
